Goal: Transaction & Acquisition: Download file/media

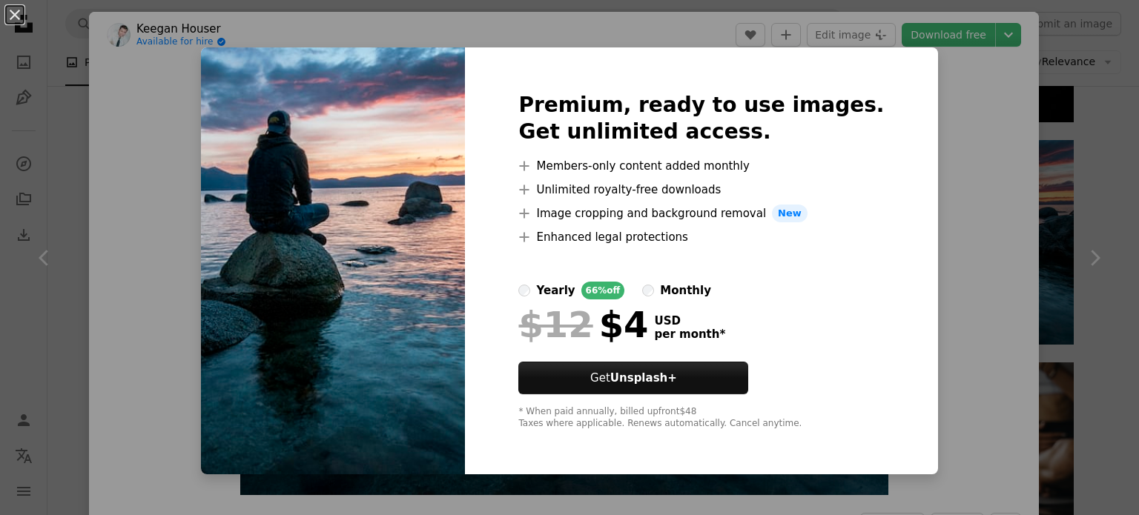
click at [961, 195] on div "An X shape Premium, ready to use images. Get unlimited access. A plus sign Memb…" at bounding box center [569, 257] width 1139 height 515
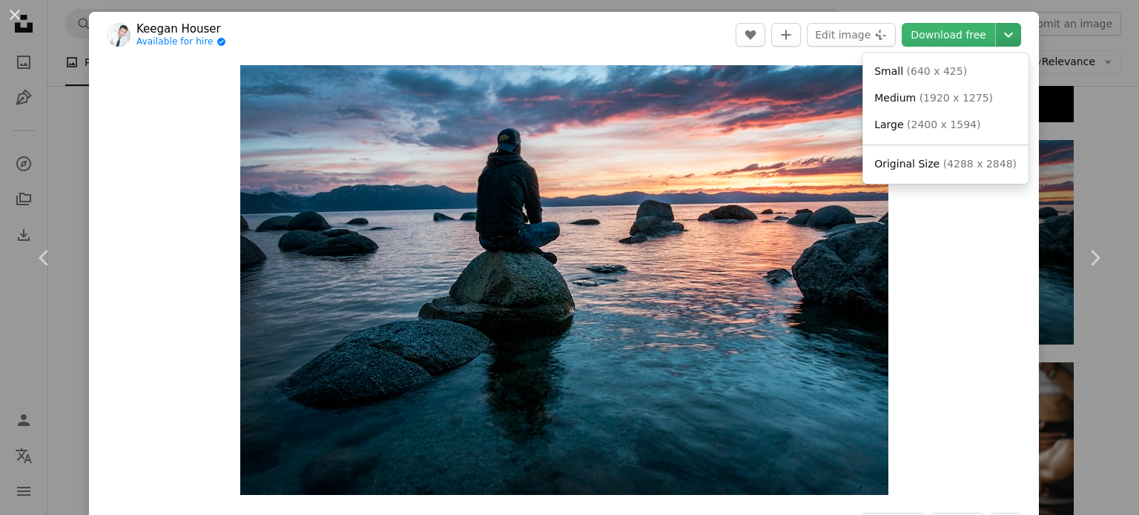
click at [1000, 39] on icon "Chevron down" at bounding box center [1009, 35] width 24 height 18
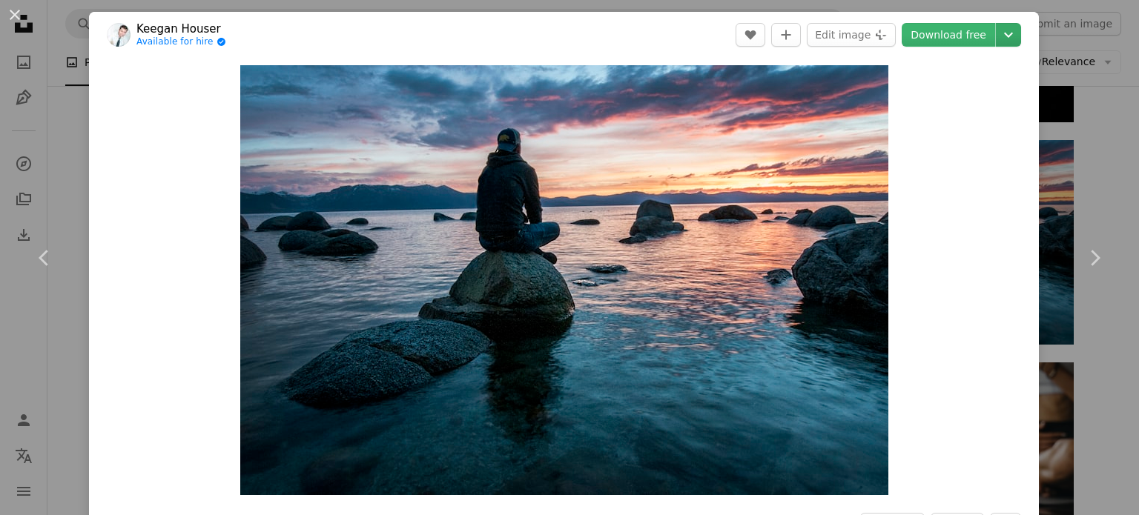
click at [1000, 39] on icon "Chevron down" at bounding box center [1009, 35] width 24 height 18
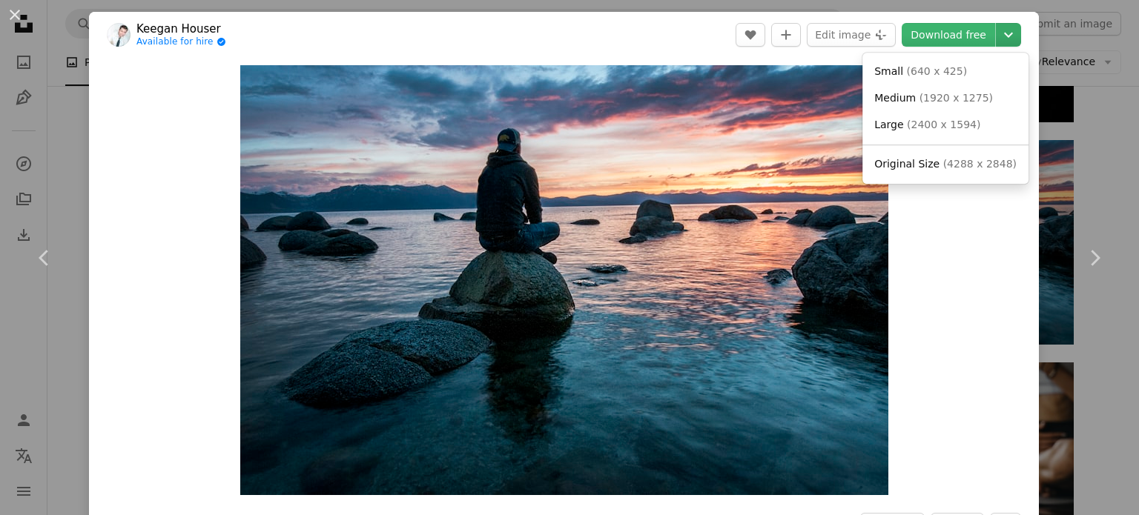
click at [1004, 33] on icon "Choose download size" at bounding box center [1008, 35] width 9 height 5
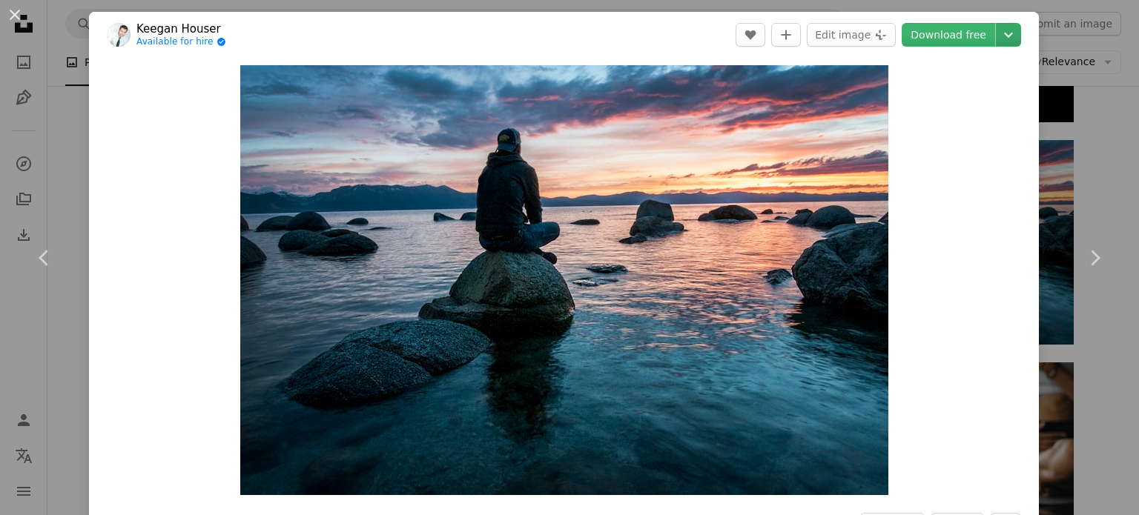
click at [1004, 33] on icon "Choose download size" at bounding box center [1008, 35] width 9 height 5
click at [956, 35] on link "Download free" at bounding box center [948, 35] width 93 height 24
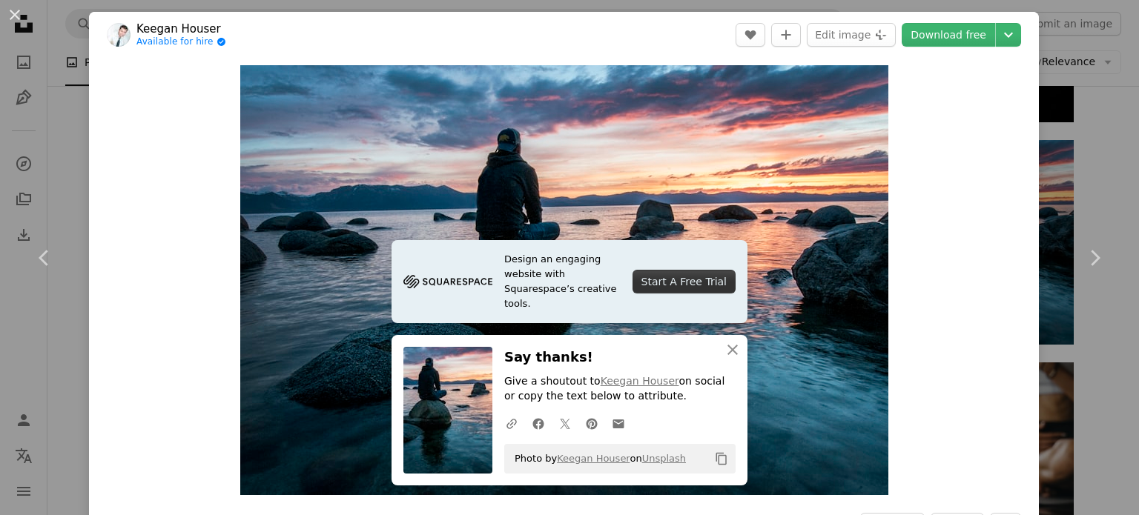
click at [920, 301] on div "Zoom in" at bounding box center [564, 280] width 950 height 445
click at [1070, 105] on div "An X shape Chevron left Chevron right [PERSON_NAME] Available for hire A checkm…" at bounding box center [569, 257] width 1139 height 515
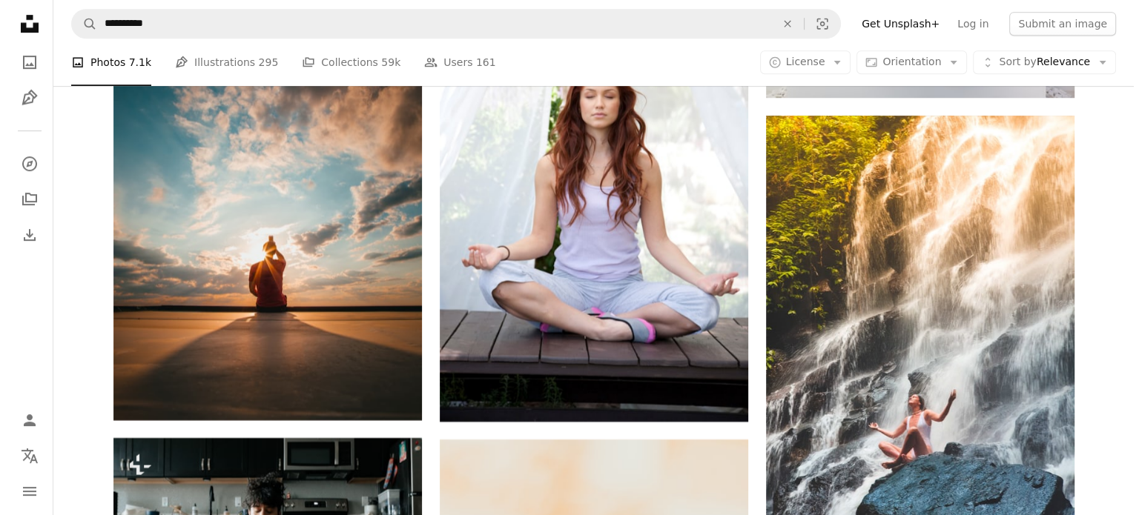
scroll to position [6445, 0]
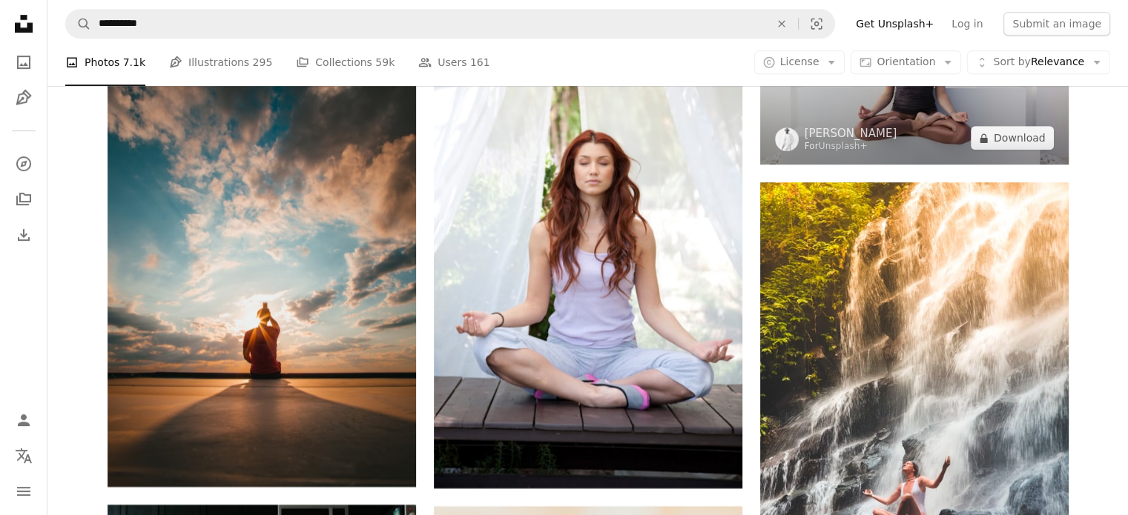
click at [934, 153] on img at bounding box center [914, 61] width 309 height 205
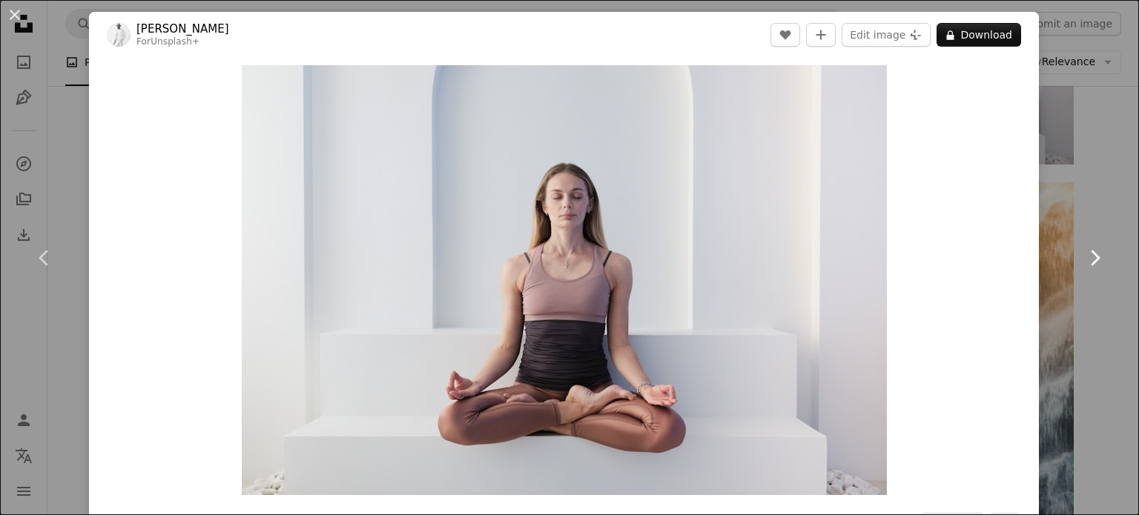
click at [1113, 195] on link "Chevron right" at bounding box center [1094, 258] width 89 height 142
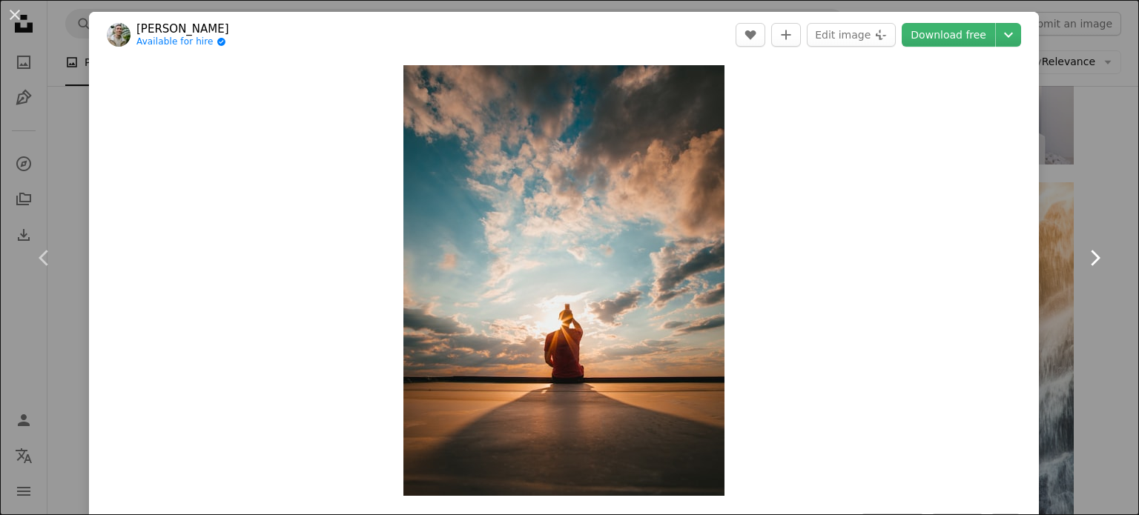
click at [1053, 243] on link "Chevron right" at bounding box center [1094, 258] width 89 height 142
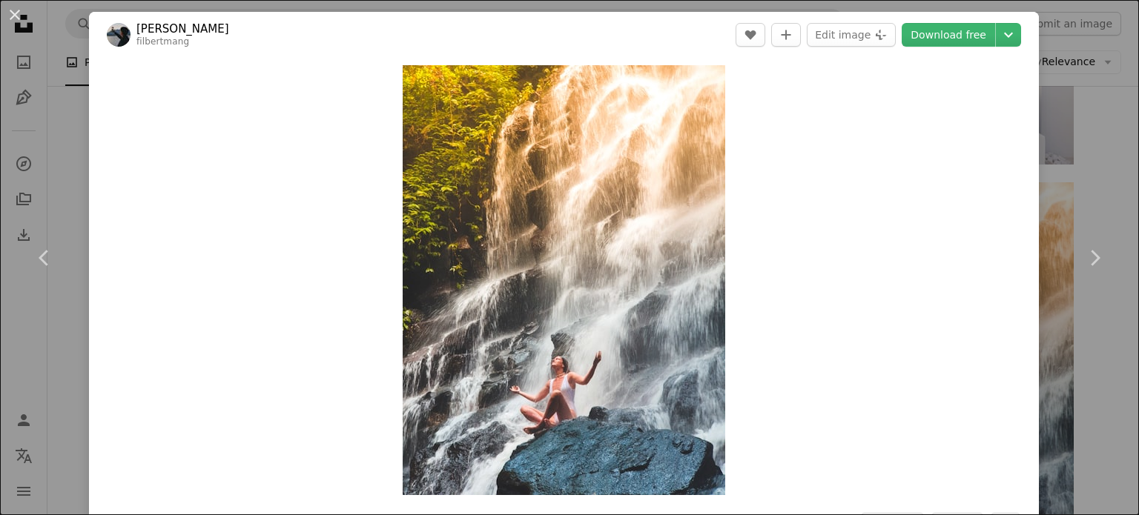
click at [1089, 166] on div "An X shape Chevron left Chevron right [PERSON_NAME] Mangundap filbertmang A hea…" at bounding box center [569, 257] width 1139 height 515
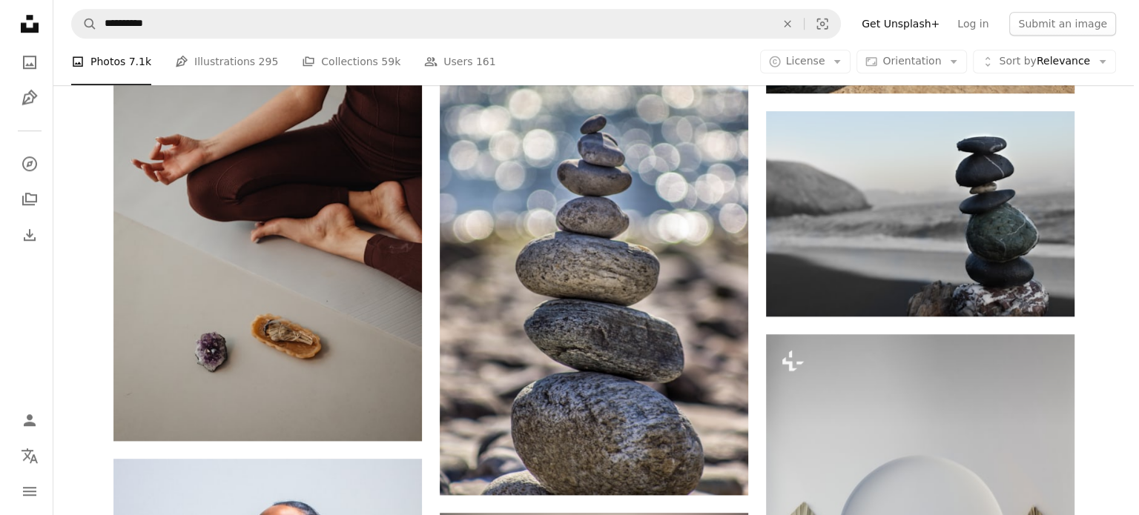
scroll to position [1303, 0]
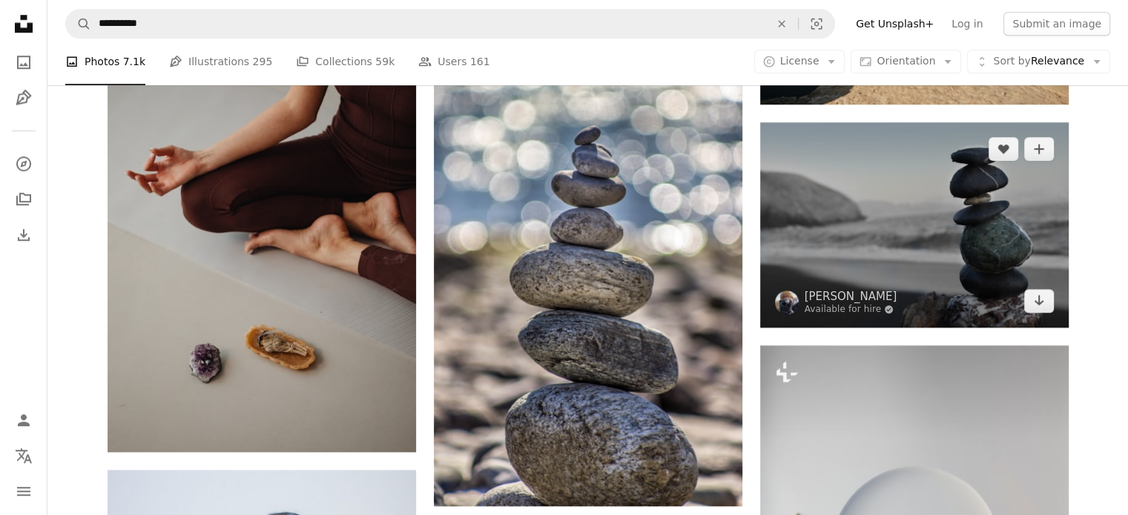
click at [894, 212] on img at bounding box center [914, 224] width 309 height 205
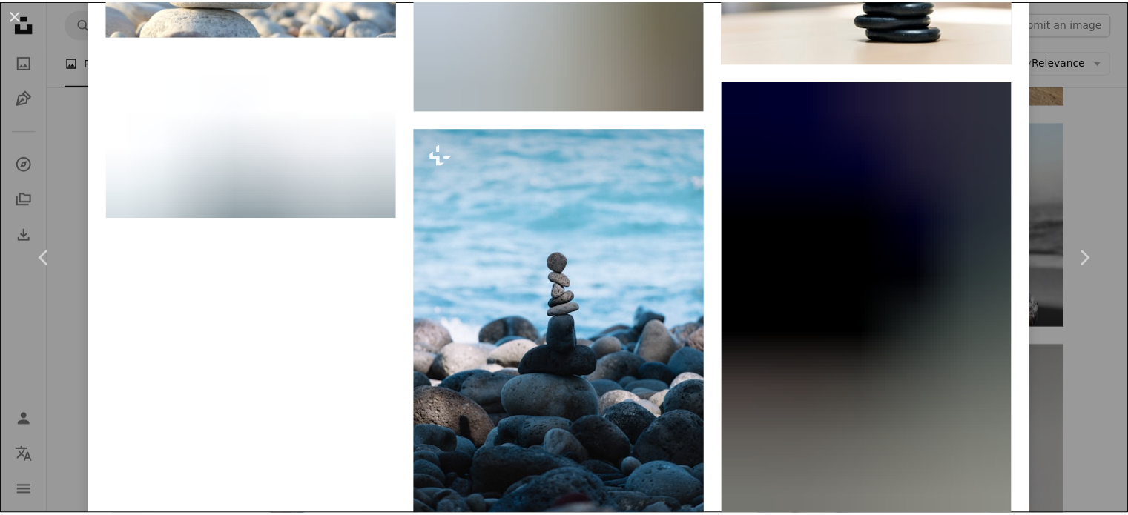
scroll to position [2551, 0]
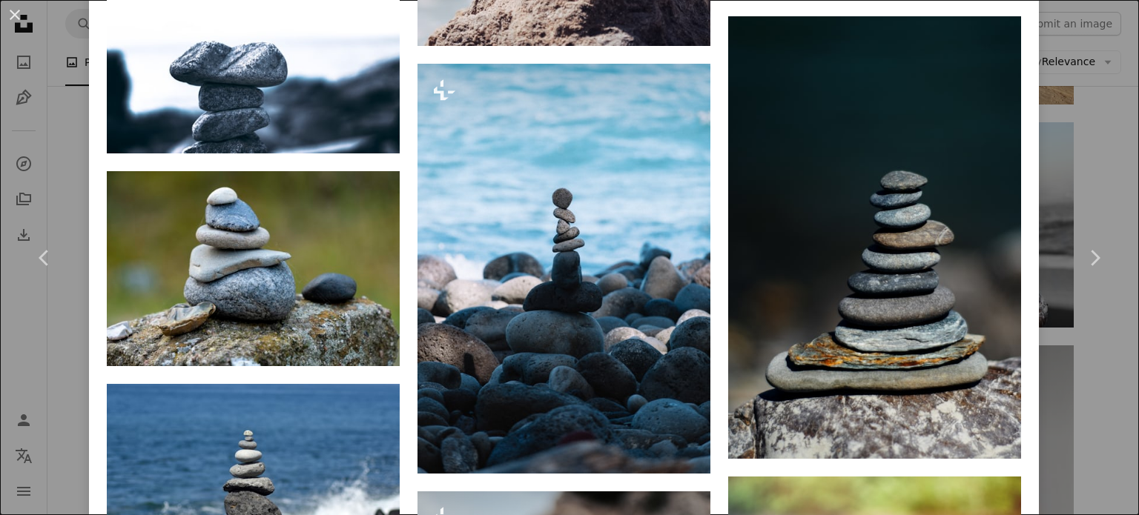
click at [1086, 175] on div "An X shape Chevron left Chevron right [PERSON_NAME] Available for hire A checkm…" at bounding box center [569, 257] width 1139 height 515
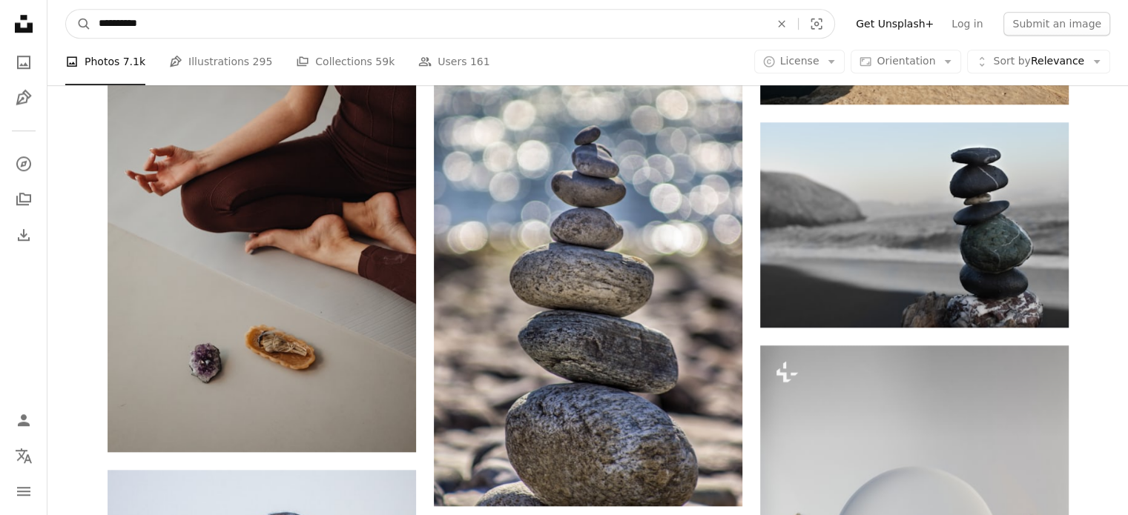
drag, startPoint x: 324, startPoint y: 22, endPoint x: 1, endPoint y: 25, distance: 323.4
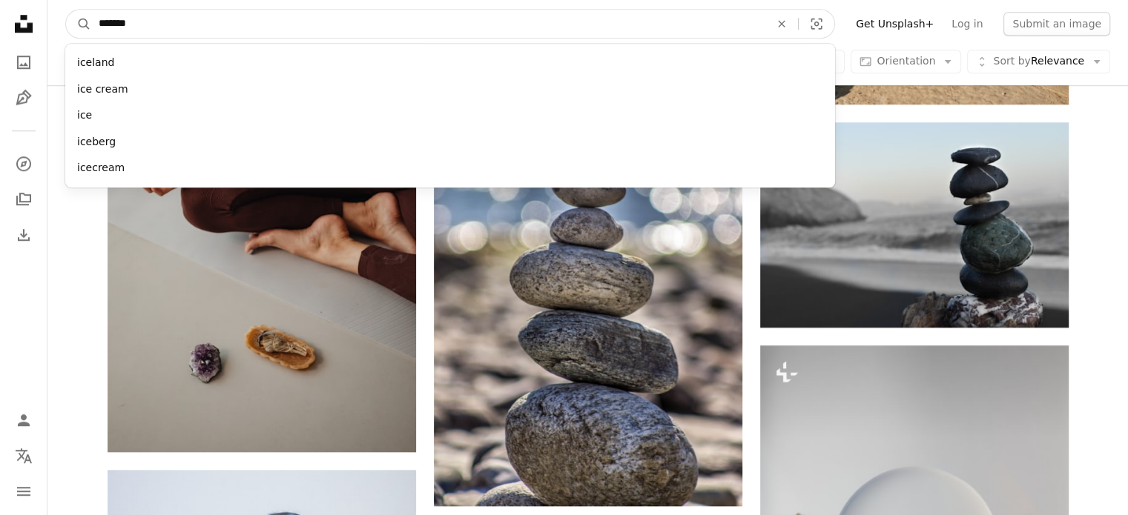
type input "*******"
click at [66, 10] on button "A magnifying glass" at bounding box center [78, 24] width 25 height 28
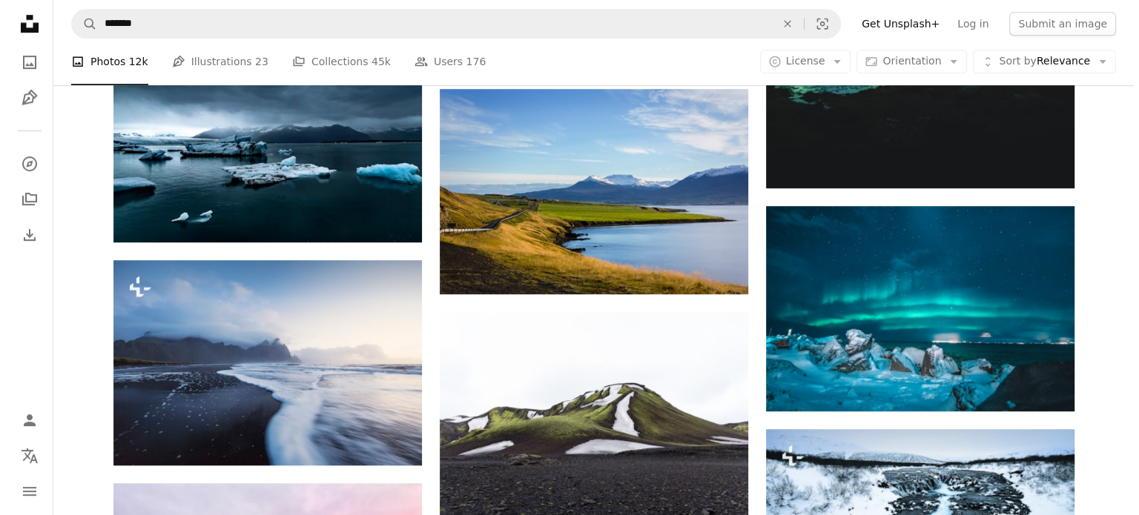
scroll to position [960, 0]
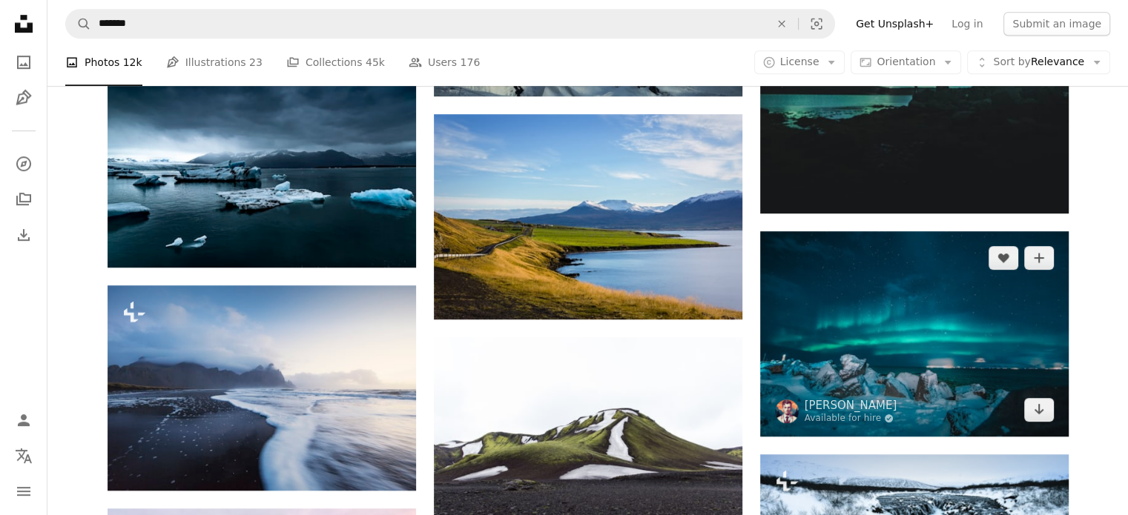
click at [884, 294] on img at bounding box center [914, 333] width 309 height 205
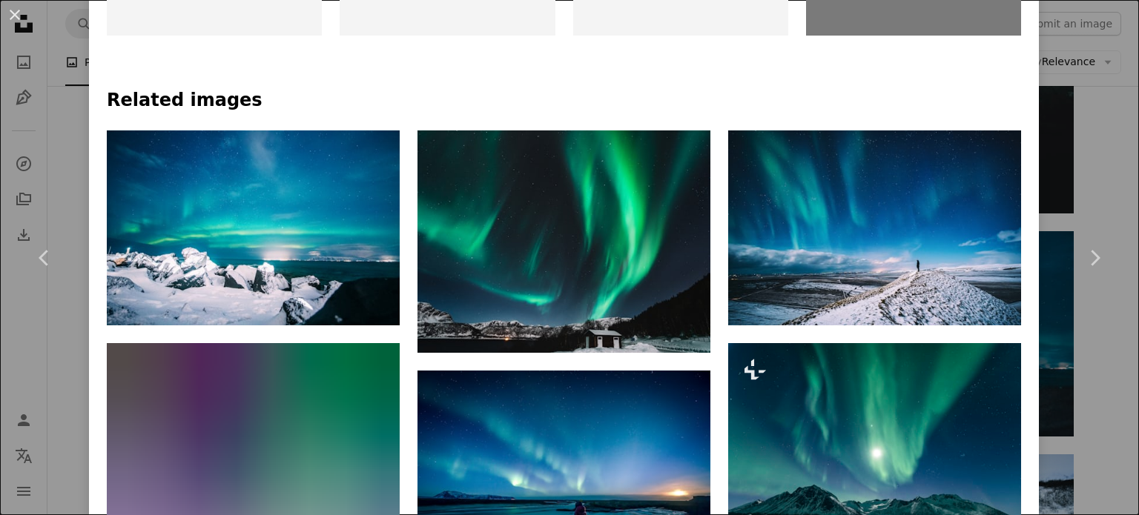
scroll to position [940, 0]
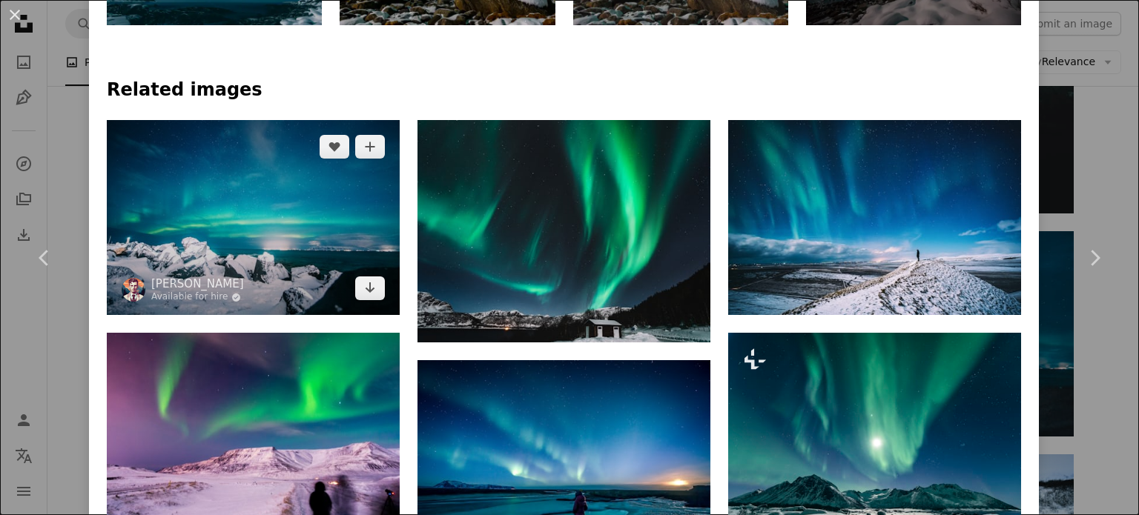
click at [335, 252] on img at bounding box center [253, 217] width 293 height 195
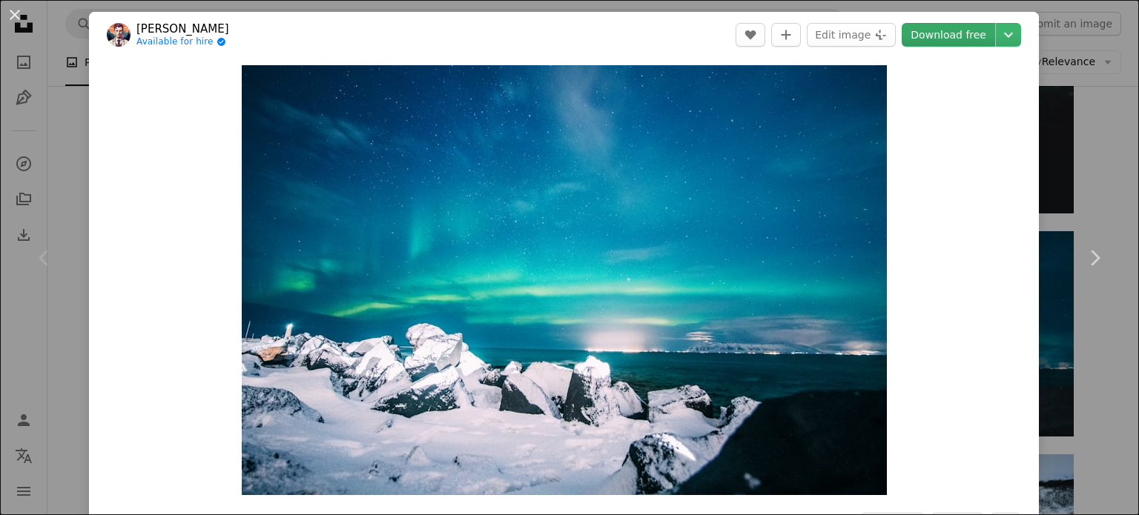
click at [925, 35] on link "Download free" at bounding box center [948, 35] width 93 height 24
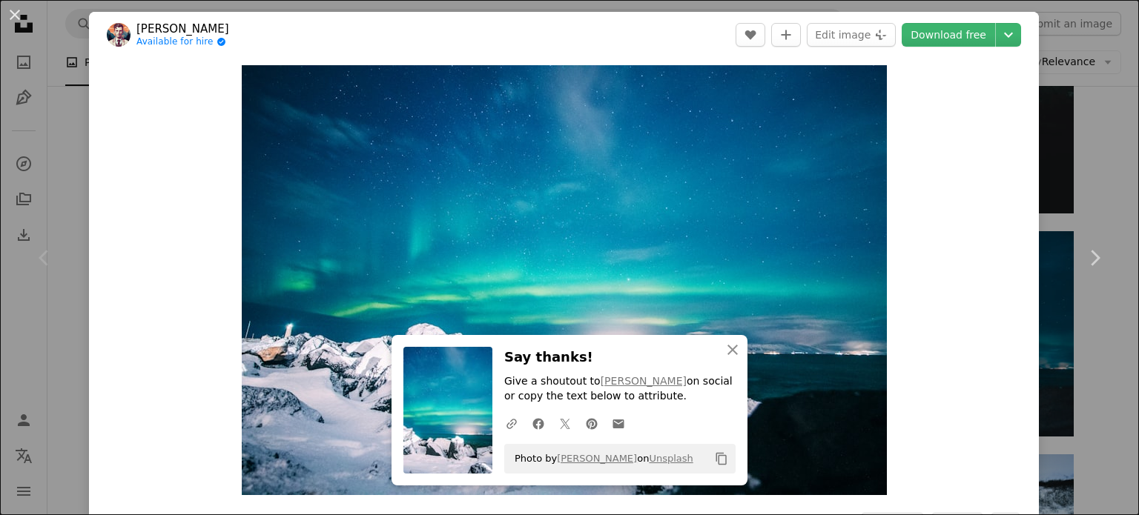
click at [45, 260] on icon at bounding box center [44, 258] width 10 height 16
click at [1104, 174] on div "An X shape Chevron left Chevron right [PERSON_NAME] Available for hire A checkm…" at bounding box center [569, 257] width 1139 height 515
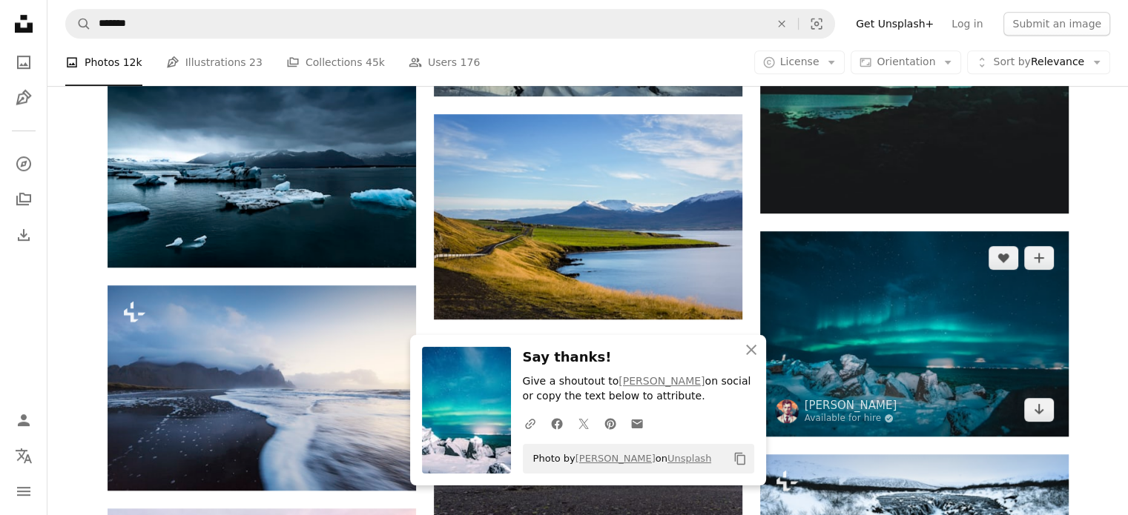
click at [922, 320] on img at bounding box center [914, 333] width 309 height 205
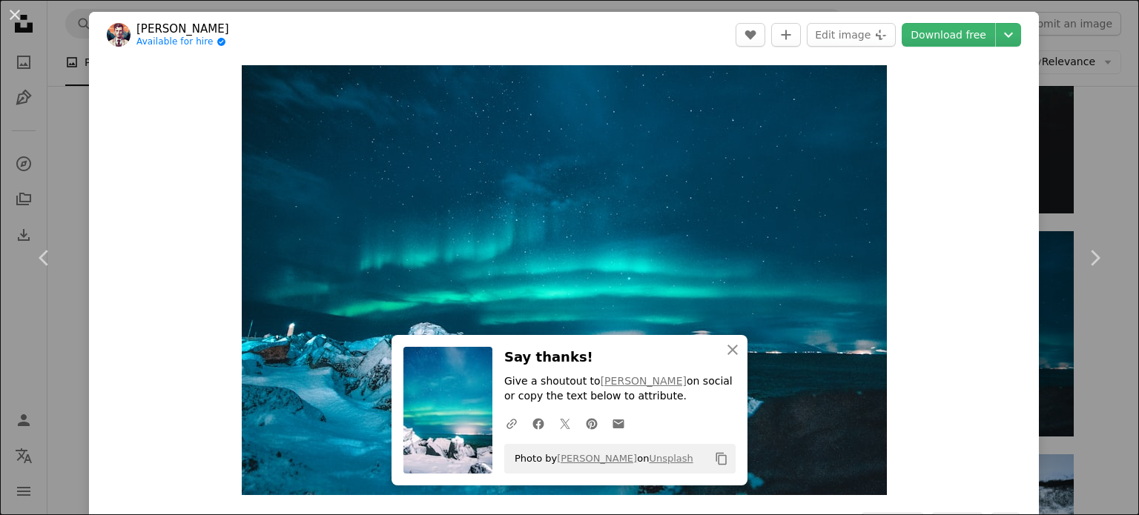
click at [1078, 138] on div "An X shape Chevron left Chevron right [PERSON_NAME] Available for hire A checkm…" at bounding box center [569, 257] width 1139 height 515
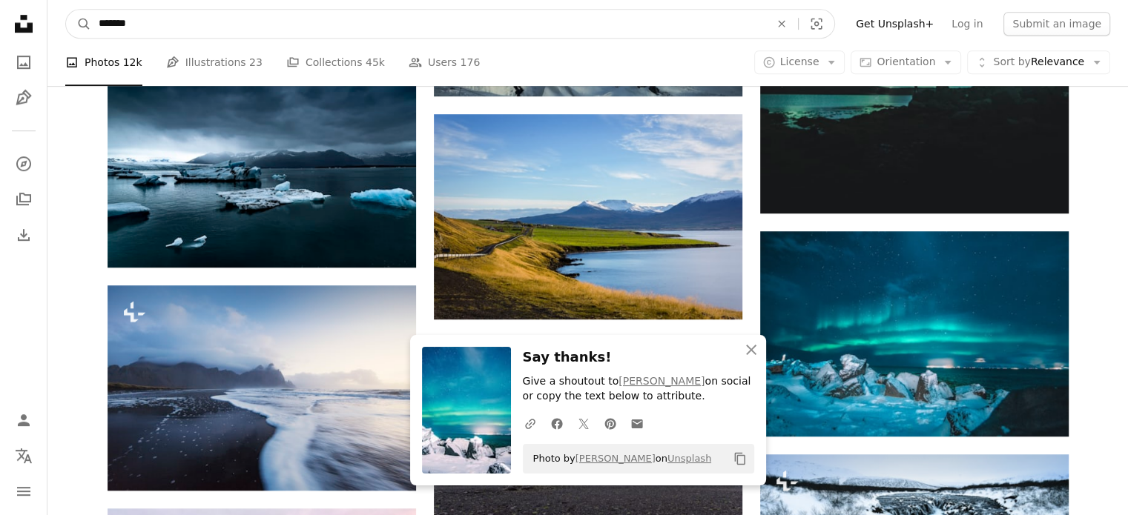
drag, startPoint x: 303, startPoint y: 32, endPoint x: 0, endPoint y: 20, distance: 302.8
type input "**********"
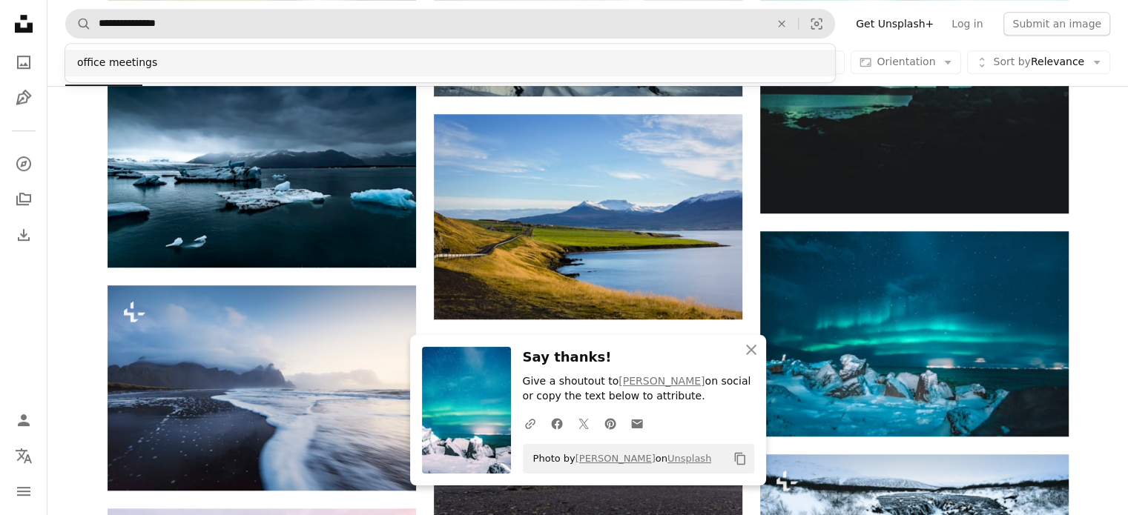
click at [154, 65] on div "office meetings" at bounding box center [450, 63] width 770 height 27
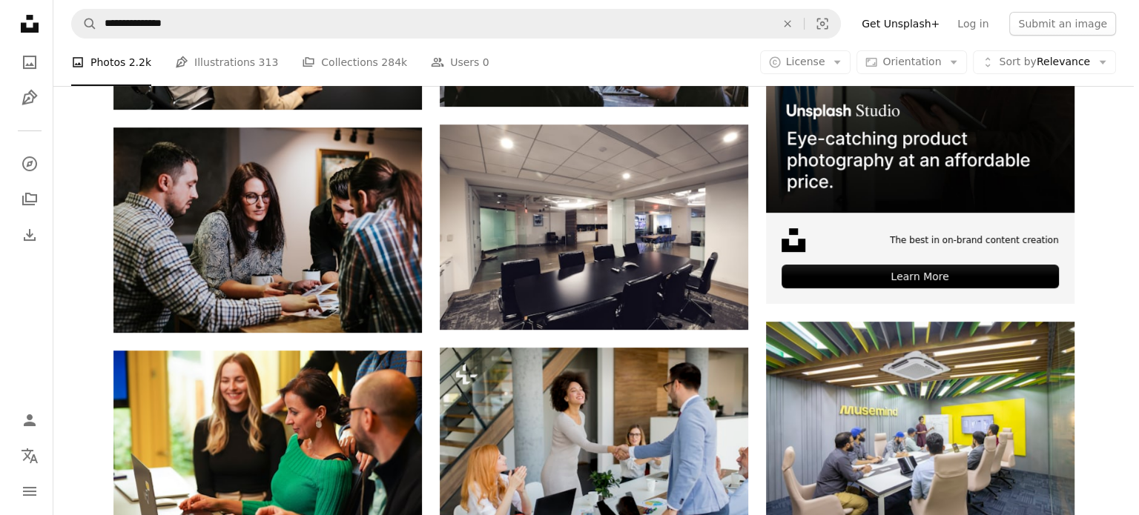
scroll to position [15, 0]
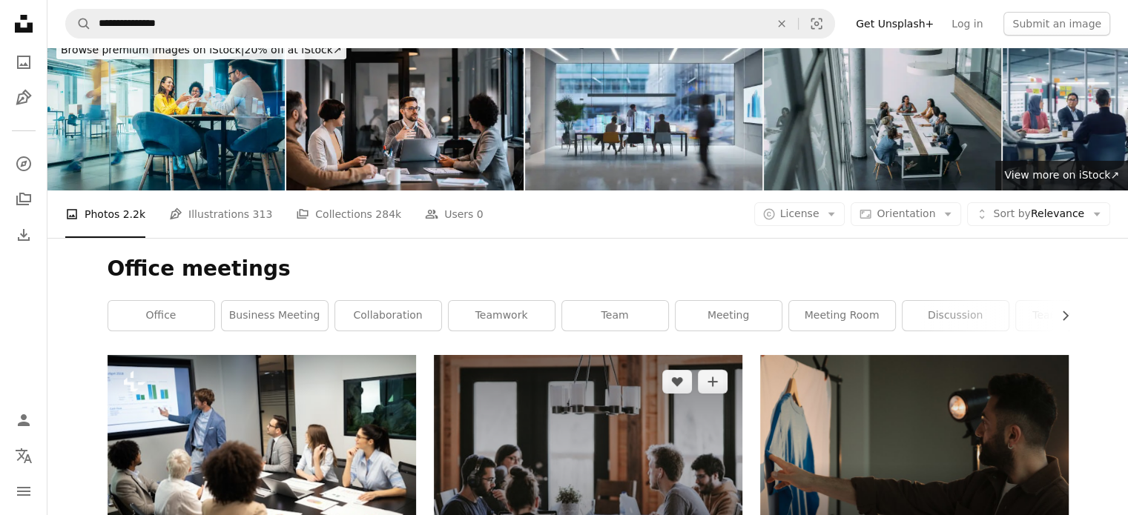
click at [622, 412] on img at bounding box center [588, 456] width 309 height 202
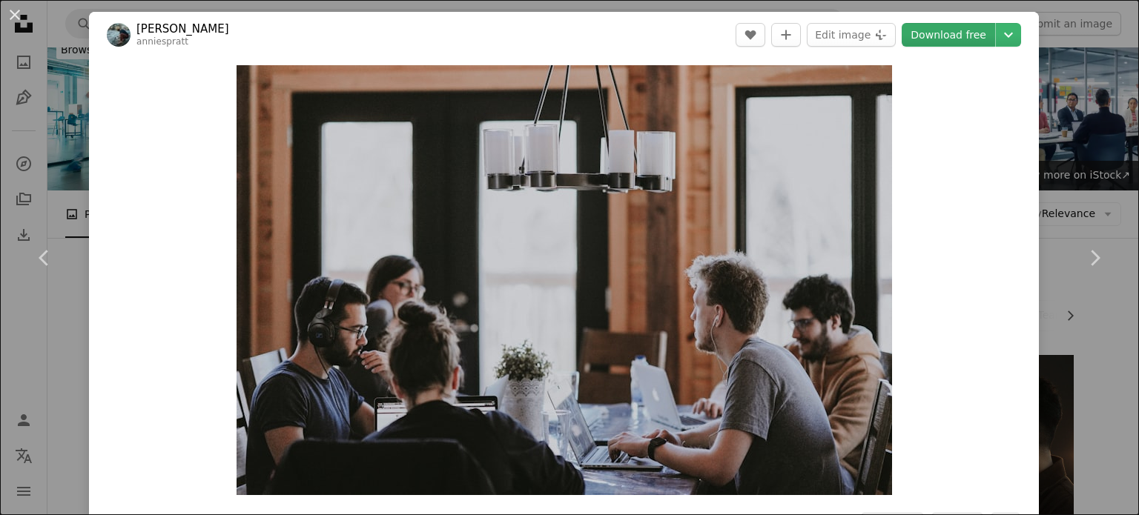
click at [955, 39] on link "Download free" at bounding box center [948, 35] width 93 height 24
